Goal: Transaction & Acquisition: Download file/media

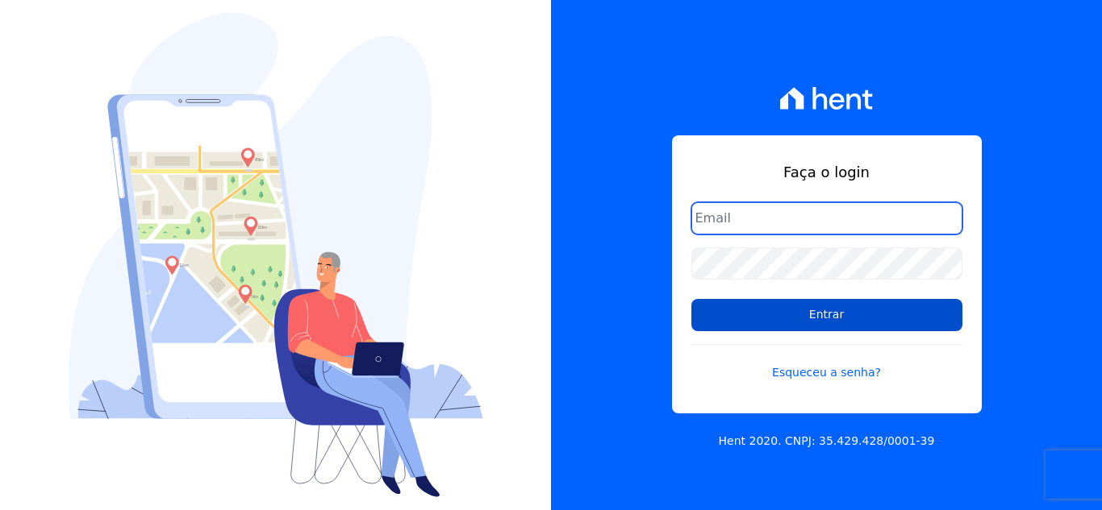
type input "[EMAIL_ADDRESS][DOMAIN_NAME]"
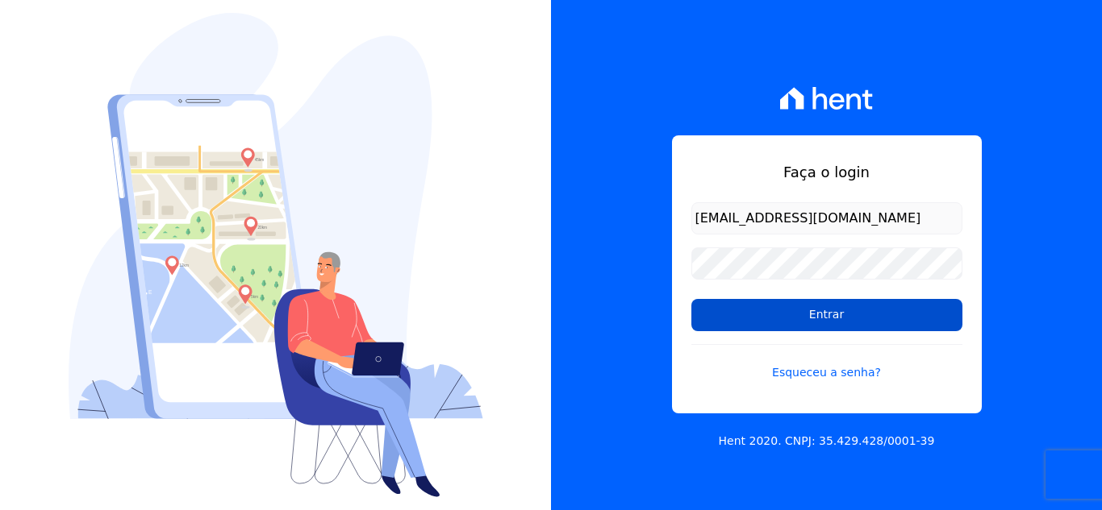
click at [823, 323] on input "Entrar" at bounding box center [826, 315] width 271 height 32
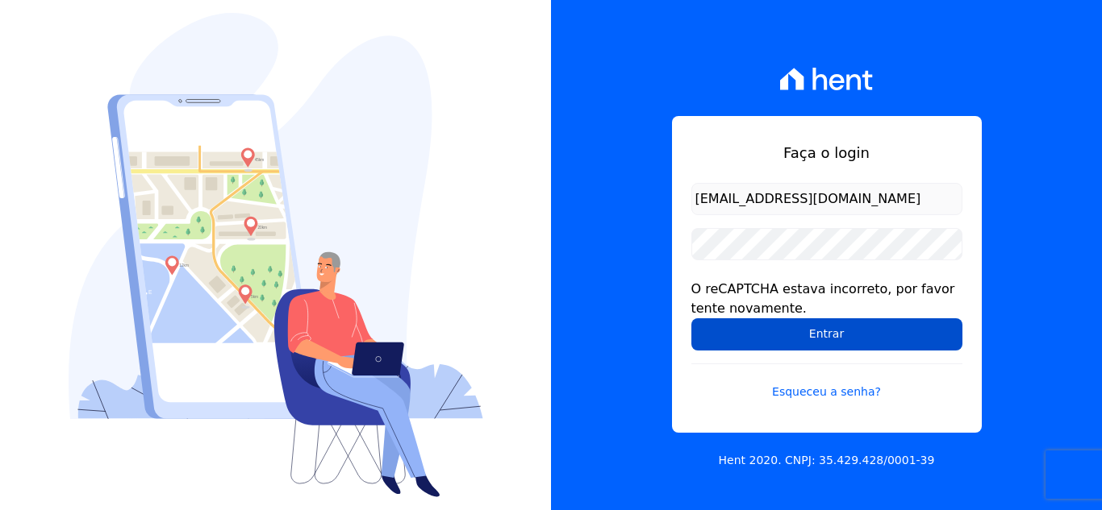
click at [779, 335] on input "Entrar" at bounding box center [826, 335] width 271 height 32
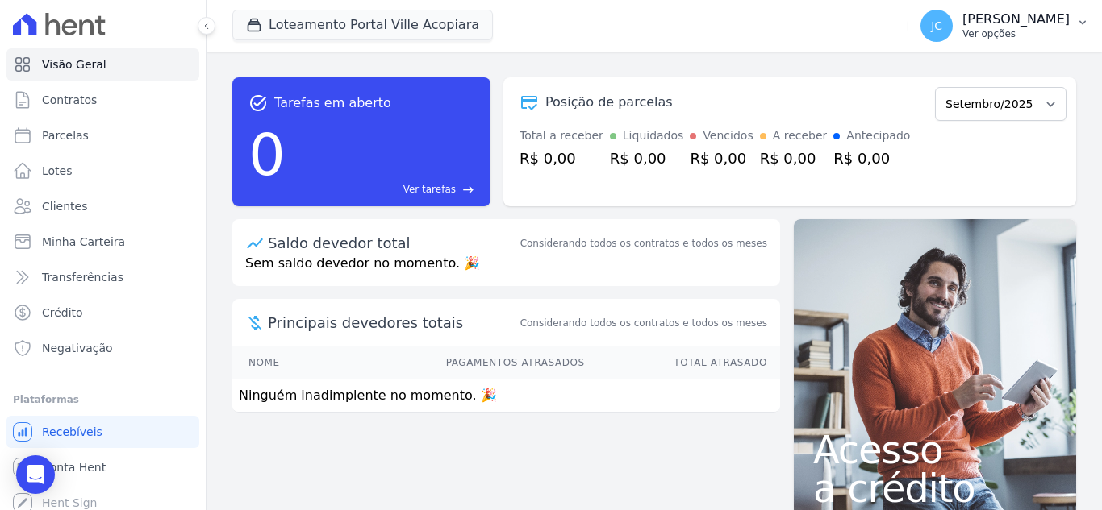
drag, startPoint x: 1027, startPoint y: 30, endPoint x: 1026, endPoint y: 110, distance: 79.8
click at [1027, 31] on p "Ver opções" at bounding box center [1015, 33] width 107 height 13
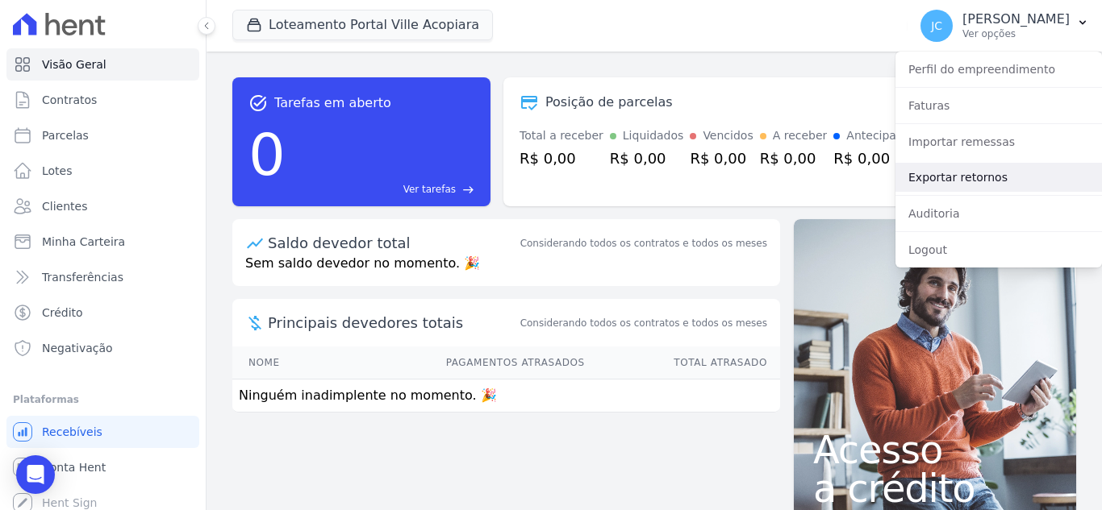
drag, startPoint x: 969, startPoint y: 175, endPoint x: 943, endPoint y: 184, distance: 28.1
click at [969, 175] on link "Exportar retornos" at bounding box center [998, 177] width 206 height 29
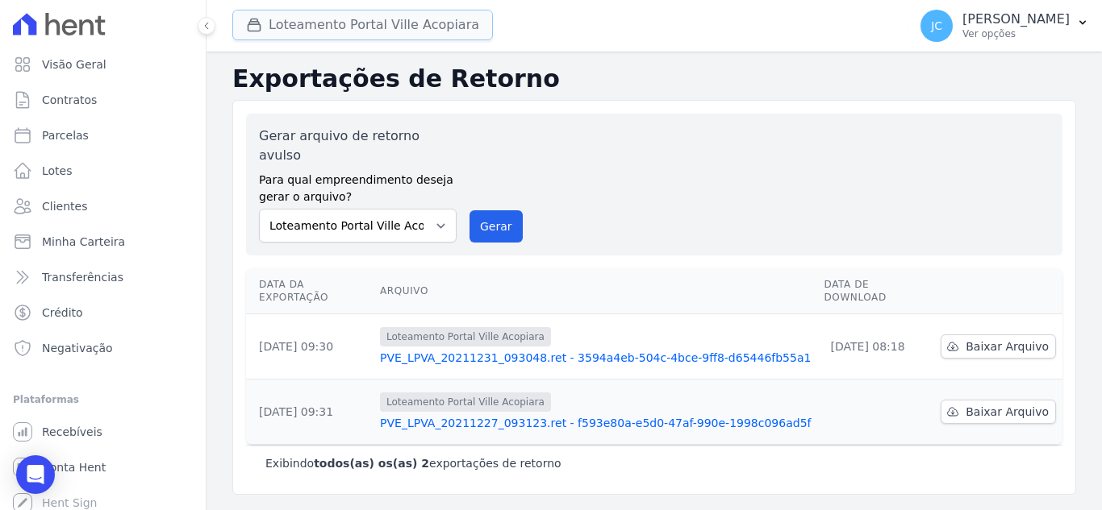
drag, startPoint x: 360, startPoint y: 37, endPoint x: 333, endPoint y: 77, distance: 48.8
click at [360, 36] on button "Loteamento Portal Ville Acopiara" at bounding box center [362, 25] width 260 height 31
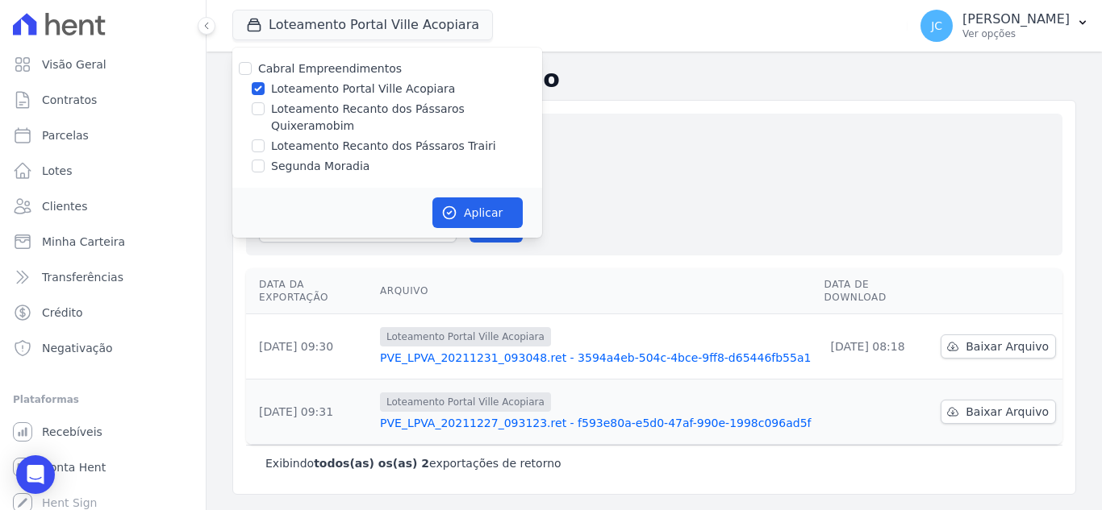
drag, startPoint x: 346, startPoint y: 85, endPoint x: 307, endPoint y: 112, distance: 47.0
click at [346, 86] on label "Loteamento Portal Ville Acopiara" at bounding box center [363, 89] width 184 height 17
click at [265, 86] on input "Loteamento Portal Ville Acopiara" at bounding box center [258, 88] width 13 height 13
checkbox input "false"
drag, startPoint x: 307, startPoint y: 112, endPoint x: 391, endPoint y: 130, distance: 85.7
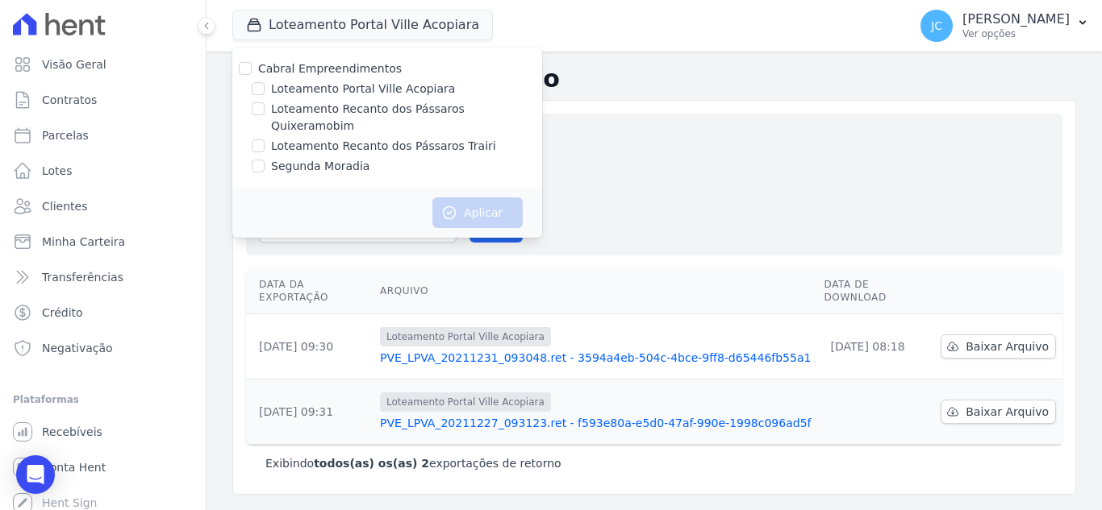
click at [310, 112] on label "Loteamento Recanto dos Pássaros Quixeramobim" at bounding box center [406, 118] width 271 height 34
click at [265, 112] on input "Loteamento Recanto dos Pássaros Quixeramobim" at bounding box center [258, 108] width 13 height 13
checkbox input "true"
drag, startPoint x: 483, startPoint y: 198, endPoint x: 491, endPoint y: 196, distance: 8.4
click at [484, 198] on button "Aplicar" at bounding box center [477, 213] width 90 height 31
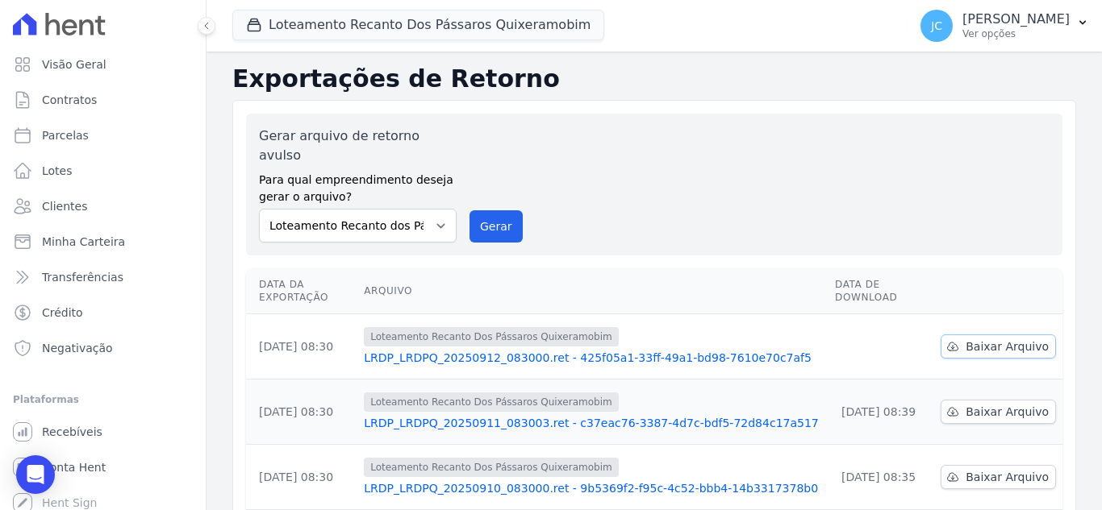
click at [981, 339] on span "Baixar Arquivo" at bounding box center [1006, 347] width 83 height 16
click at [297, 15] on button "Loteamento Recanto Dos Pássaros Quixeramobim" at bounding box center [418, 25] width 372 height 31
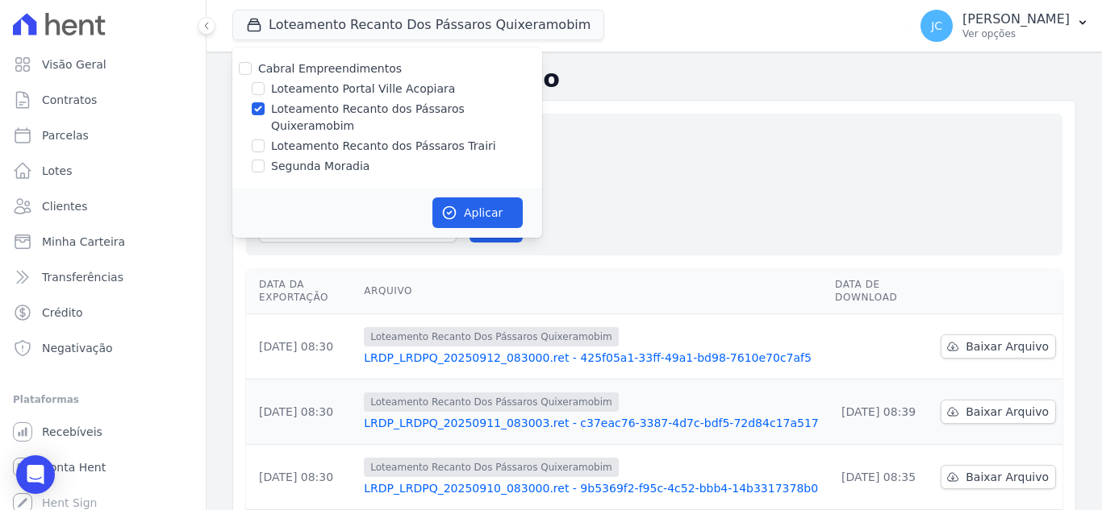
click at [291, 112] on label "Loteamento Recanto dos Pássaros Quixeramobim" at bounding box center [406, 118] width 271 height 34
click at [265, 112] on input "Loteamento Recanto dos Pássaros Quixeramobim" at bounding box center [258, 108] width 13 height 13
checkbox input "false"
click at [277, 138] on label "Loteamento Recanto dos Pássaros Trairi" at bounding box center [383, 146] width 225 height 17
click at [265, 140] on input "Loteamento Recanto dos Pássaros Trairi" at bounding box center [258, 146] width 13 height 13
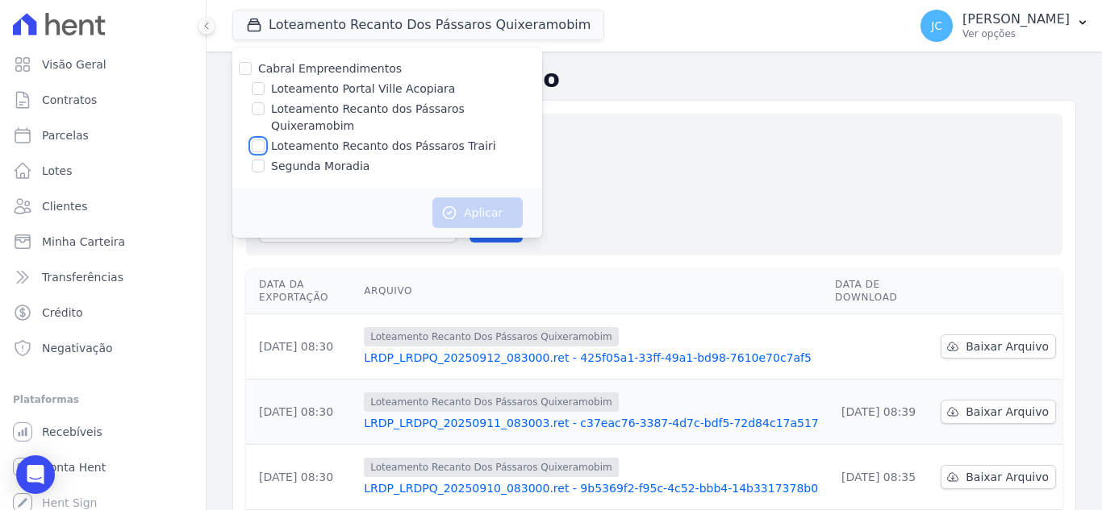
checkbox input "true"
drag, startPoint x: 441, startPoint y: 194, endPoint x: 448, endPoint y: 202, distance: 10.3
click at [441, 205] on icon "button" at bounding box center [449, 213] width 16 height 16
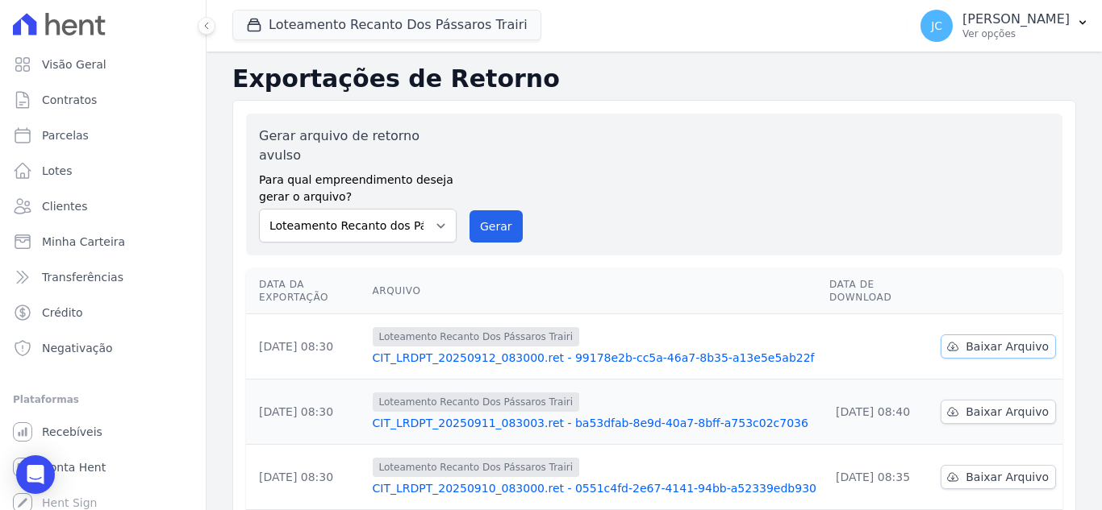
click at [985, 339] on span "Baixar Arquivo" at bounding box center [1006, 347] width 83 height 16
